Goal: Information Seeking & Learning: Learn about a topic

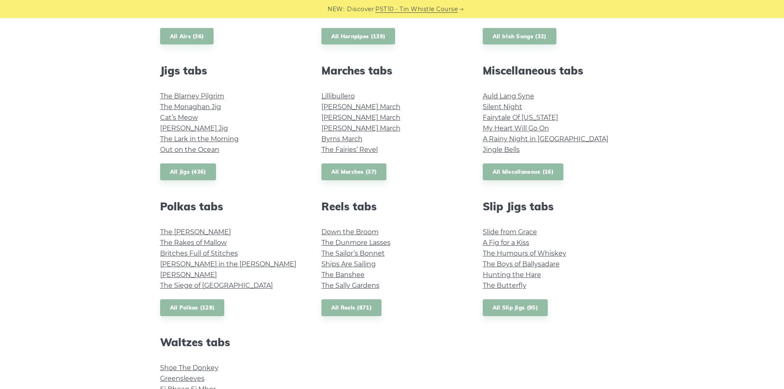
scroll to position [412, 0]
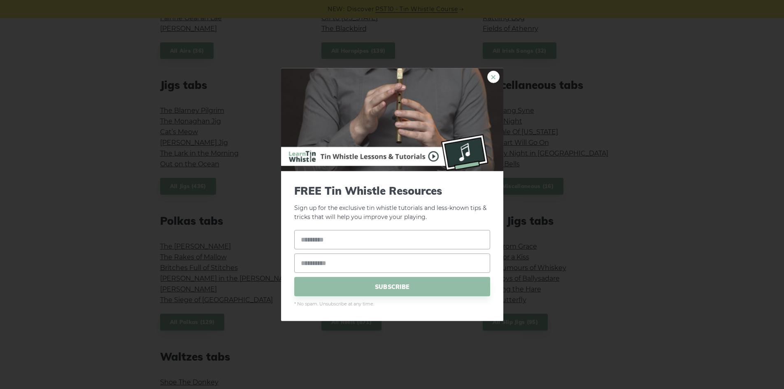
click at [495, 80] on link "×" at bounding box center [493, 76] width 12 height 12
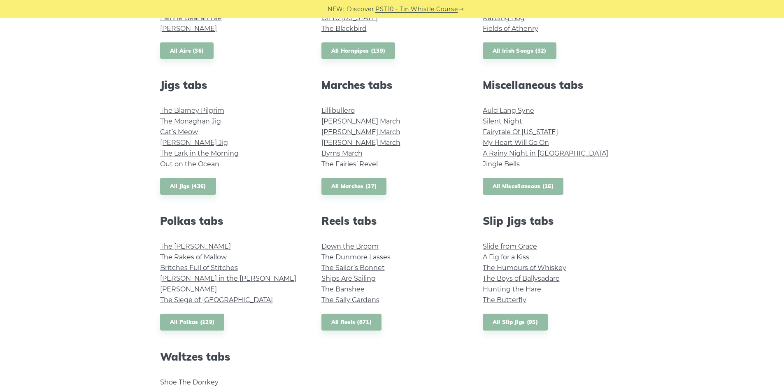
click at [502, 184] on link "All Miscellaneous (16)" at bounding box center [523, 186] width 81 height 17
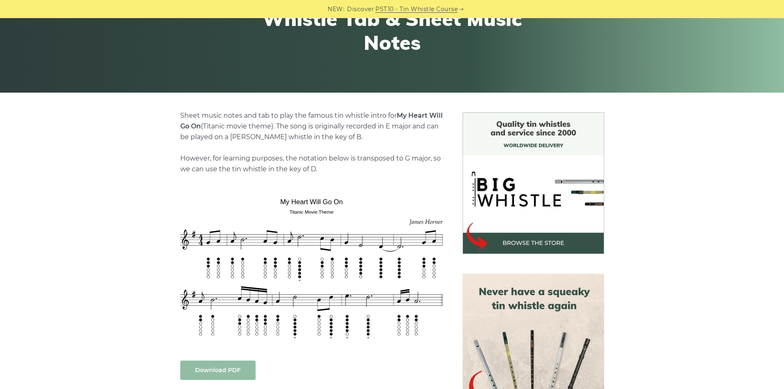
scroll to position [165, 0]
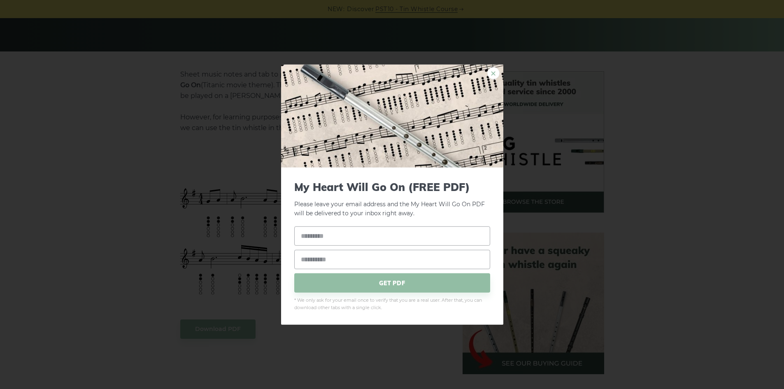
click at [497, 76] on link "×" at bounding box center [493, 73] width 12 height 12
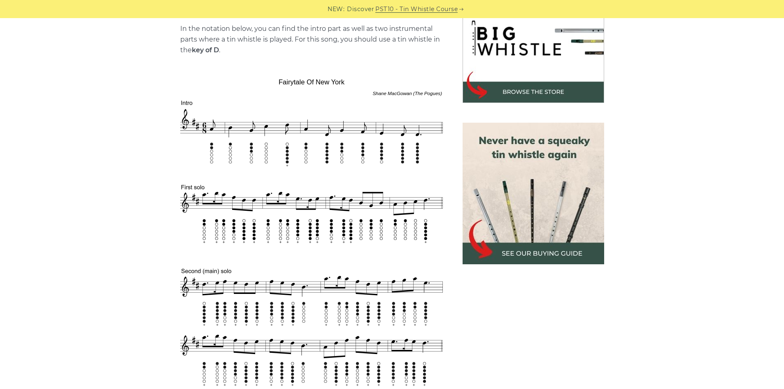
scroll to position [288, 0]
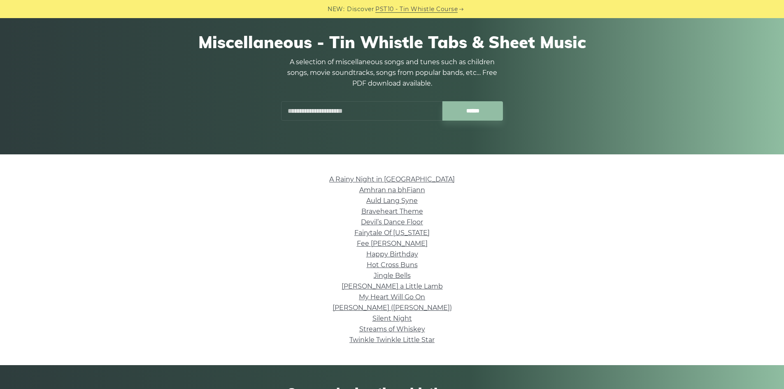
scroll to position [82, 0]
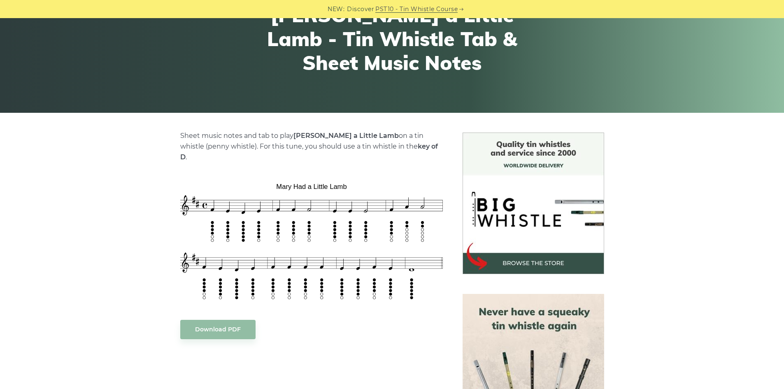
scroll to position [124, 0]
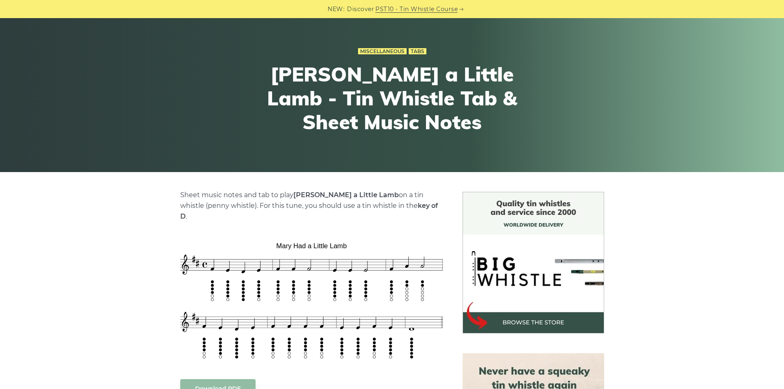
scroll to position [0, 0]
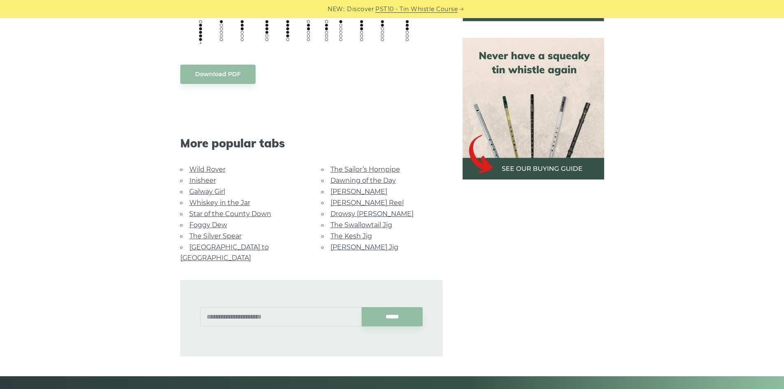
scroll to position [371, 0]
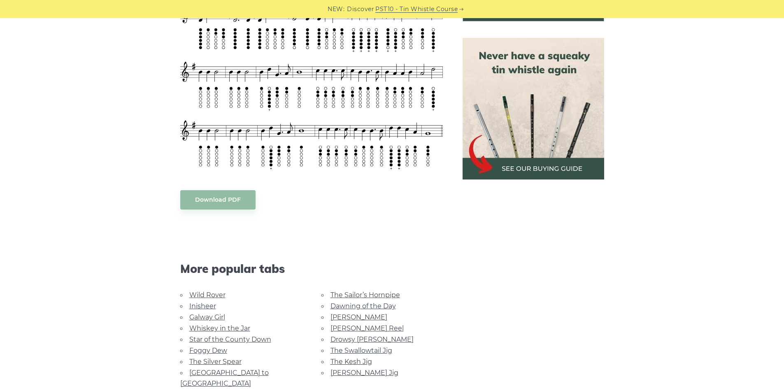
scroll to position [371, 0]
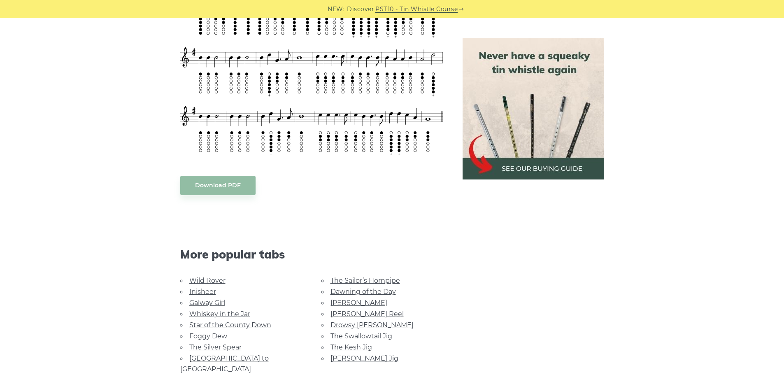
click at [203, 302] on link "Galway Girl" at bounding box center [207, 303] width 36 height 8
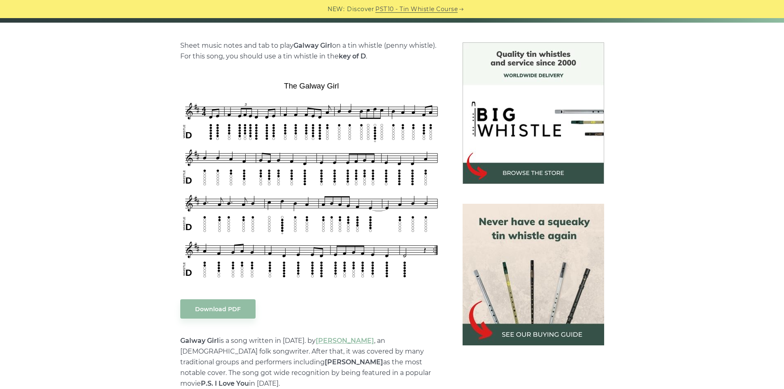
scroll to position [206, 0]
